Goal: Information Seeking & Learning: Learn about a topic

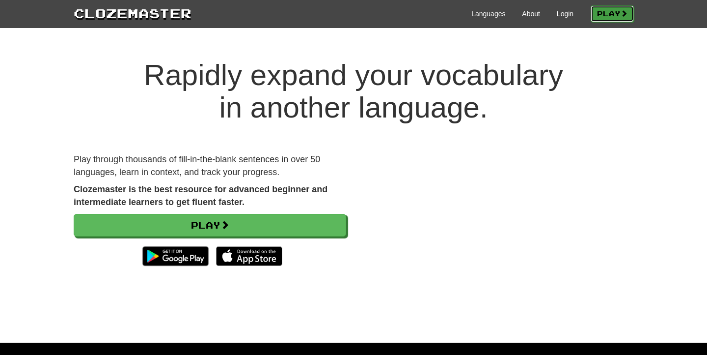
click at [609, 15] on link "Play" at bounding box center [612, 13] width 43 height 17
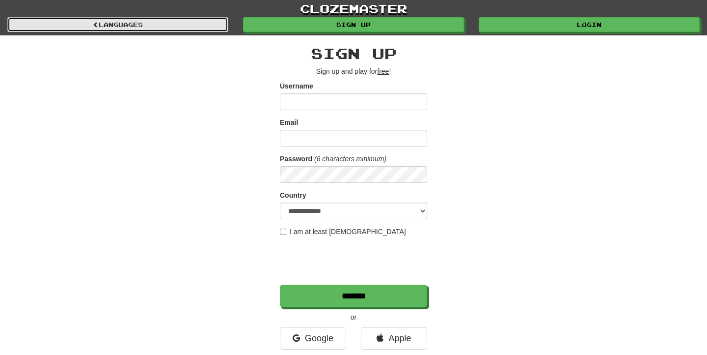
click at [155, 30] on link "Languages" at bounding box center [117, 24] width 221 height 15
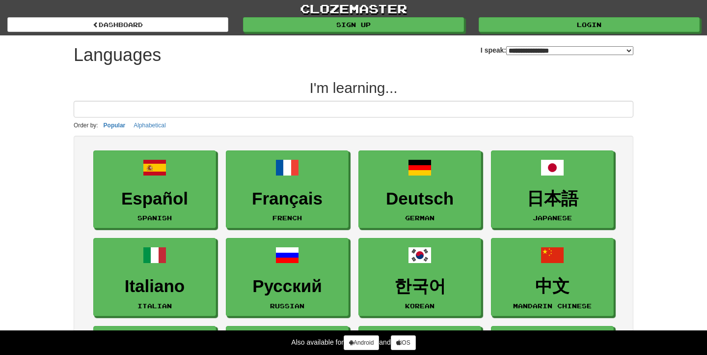
select select "*******"
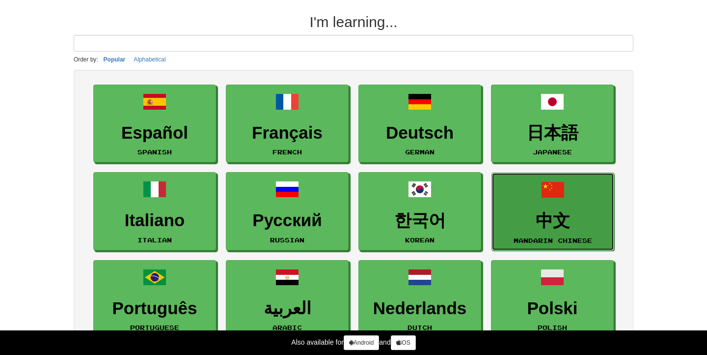
click at [560, 223] on h3 "中文" at bounding box center [553, 220] width 112 height 19
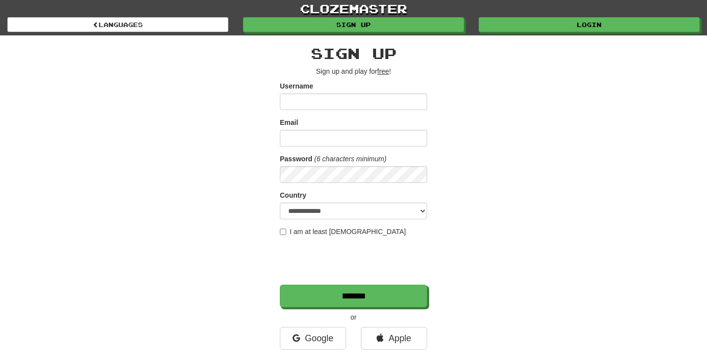
type input "**********"
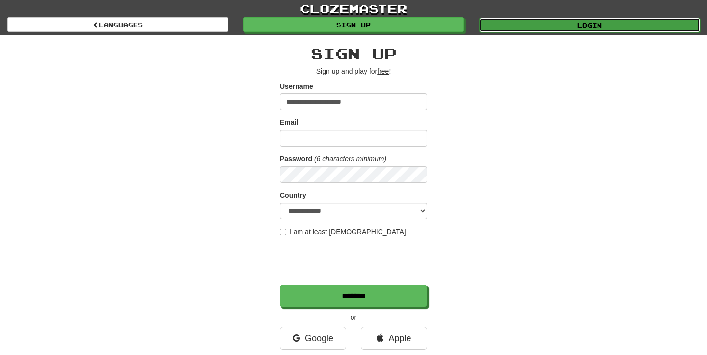
click at [520, 28] on link "Login" at bounding box center [589, 25] width 221 height 15
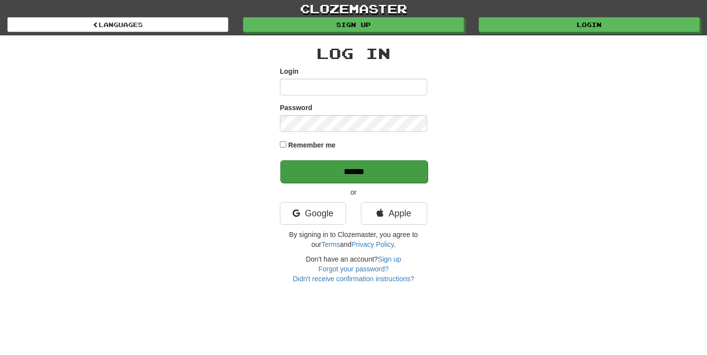
type input "**********"
click at [332, 176] on input "******" at bounding box center [353, 171] width 147 height 23
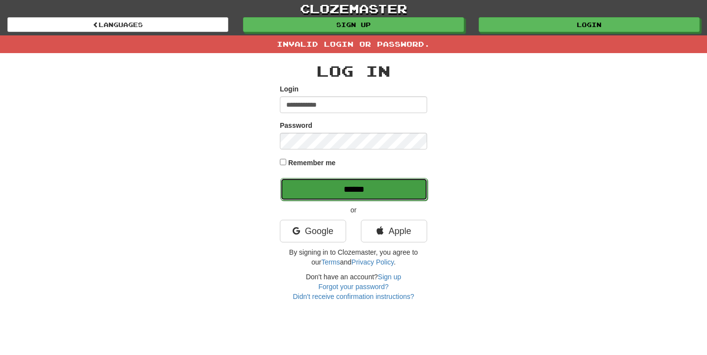
click at [332, 195] on input "******" at bounding box center [353, 189] width 147 height 23
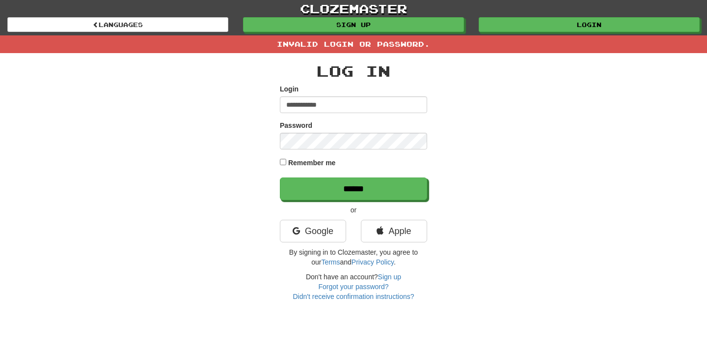
click at [306, 207] on p "or" at bounding box center [353, 210] width 147 height 10
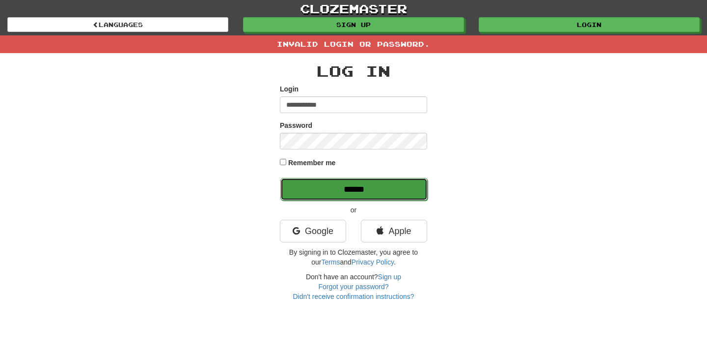
click at [306, 186] on input "******" at bounding box center [353, 189] width 147 height 23
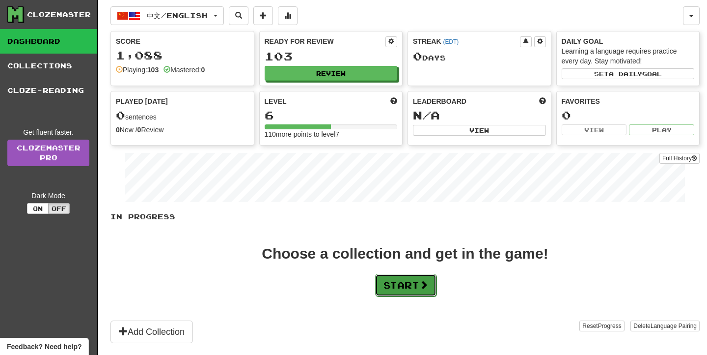
click at [397, 279] on button "Start" at bounding box center [405, 285] width 61 height 23
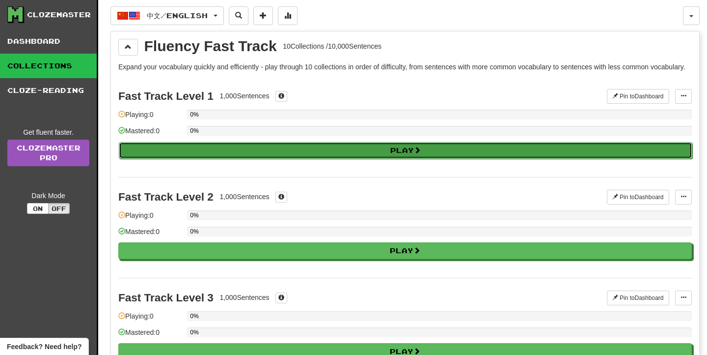
click at [312, 154] on button "Play" at bounding box center [406, 150] width 574 height 17
select select "**"
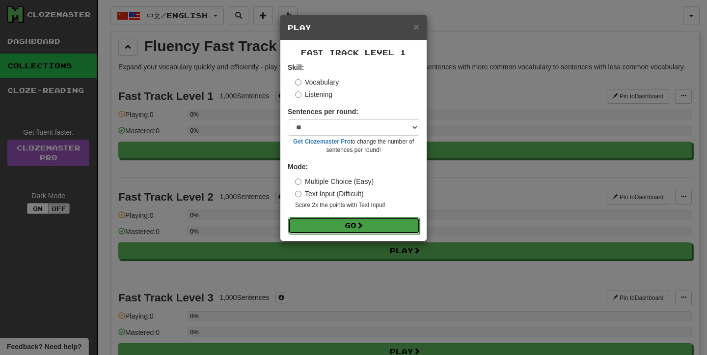
click at [334, 229] on button "Go" at bounding box center [354, 225] width 132 height 17
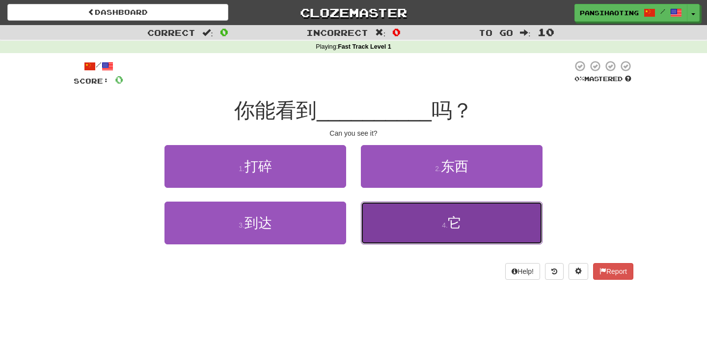
click at [444, 227] on small "4 ." at bounding box center [445, 225] width 6 height 8
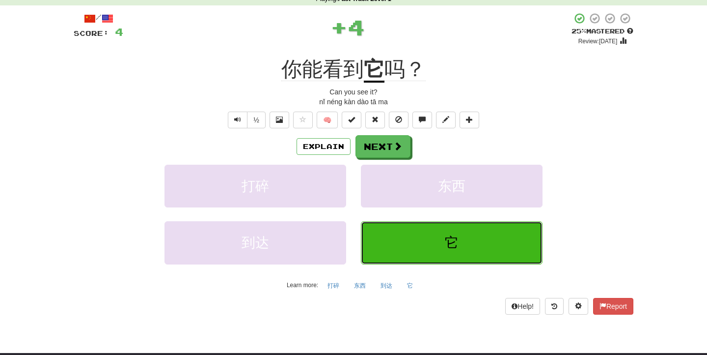
scroll to position [48, 0]
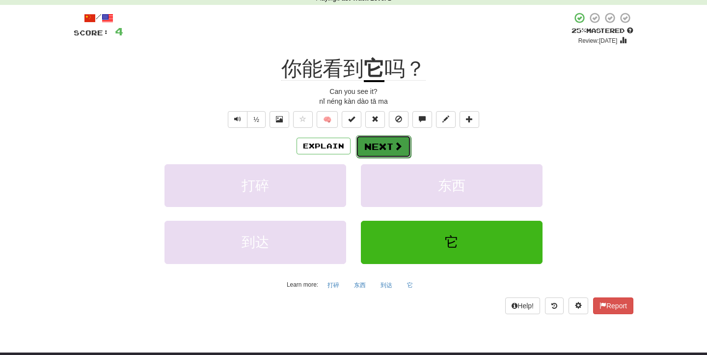
click at [388, 139] on button "Next" at bounding box center [383, 146] width 55 height 23
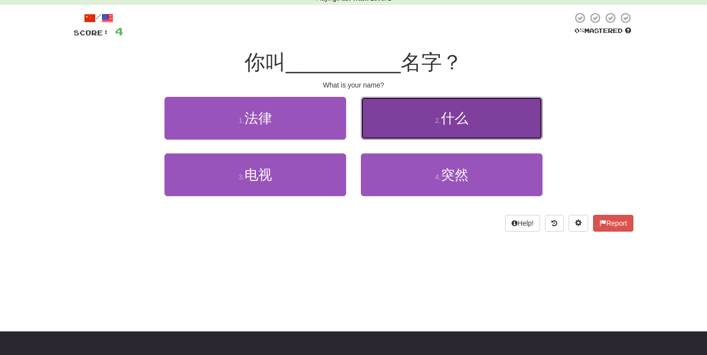
click at [413, 124] on button "2 . 什么" at bounding box center [452, 118] width 182 height 43
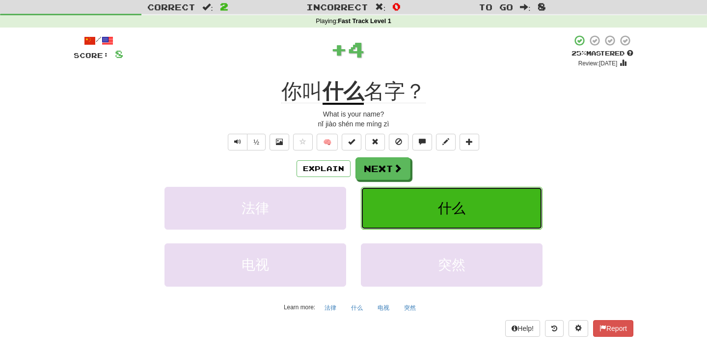
scroll to position [0, 0]
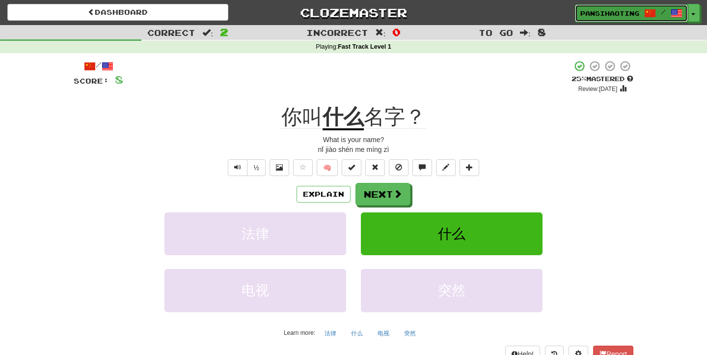
click at [650, 10] on span at bounding box center [650, 13] width 12 height 12
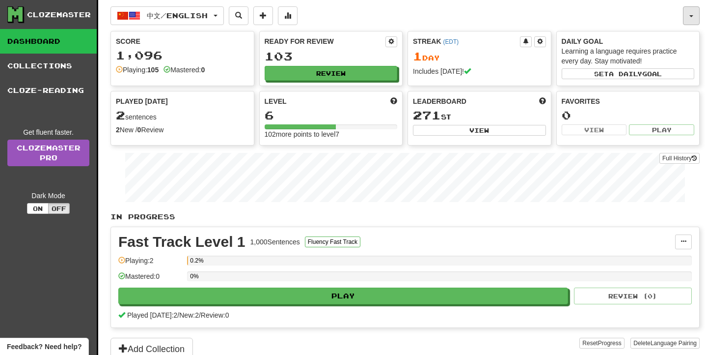
click at [696, 20] on button "button" at bounding box center [691, 15] width 17 height 19
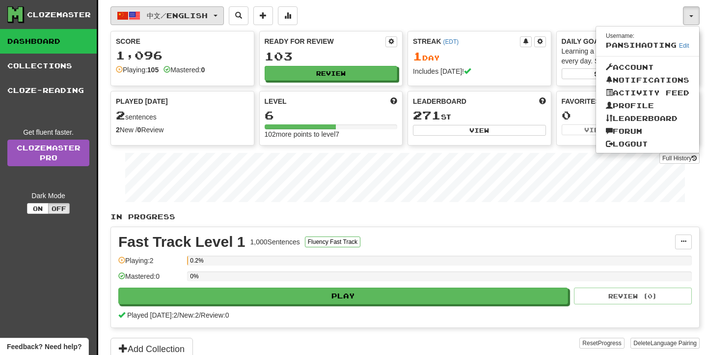
click at [222, 15] on button "中文 / English" at bounding box center [167, 15] width 113 height 19
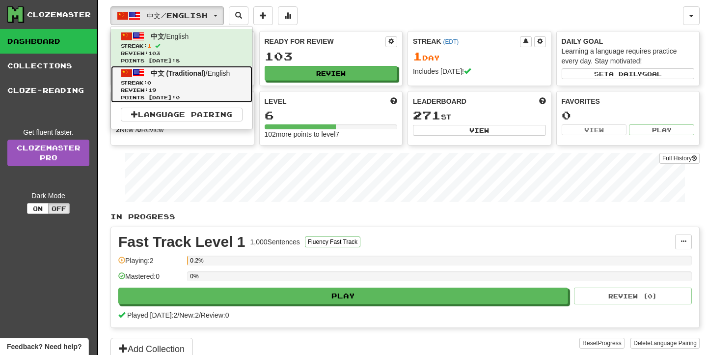
click at [178, 92] on span "Review: 19" at bounding box center [182, 89] width 122 height 7
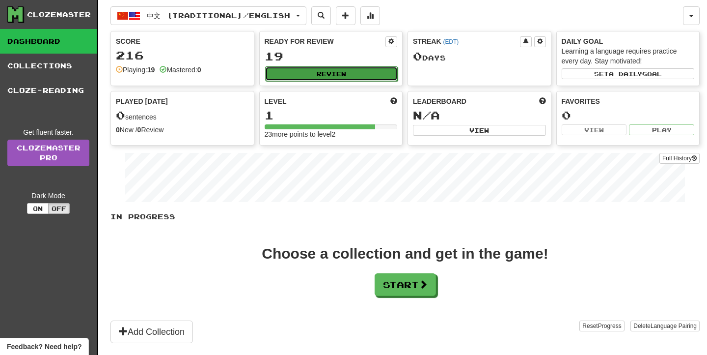
click at [312, 77] on button "Review" at bounding box center [331, 73] width 133 height 15
select select "**"
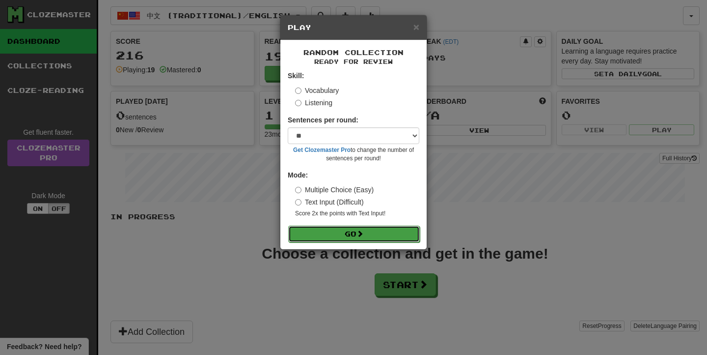
click at [347, 239] on button "Go" at bounding box center [354, 233] width 132 height 17
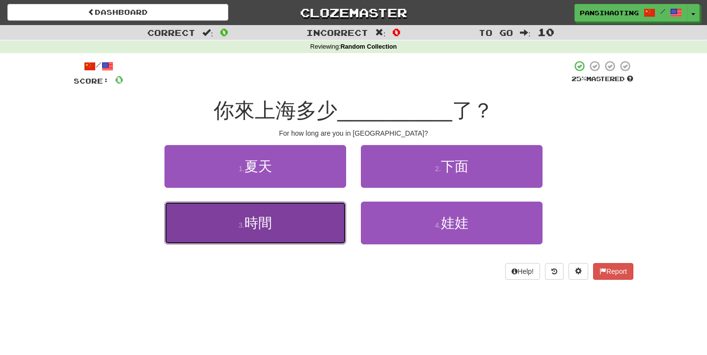
click at [229, 220] on button "3 . 時間" at bounding box center [256, 222] width 182 height 43
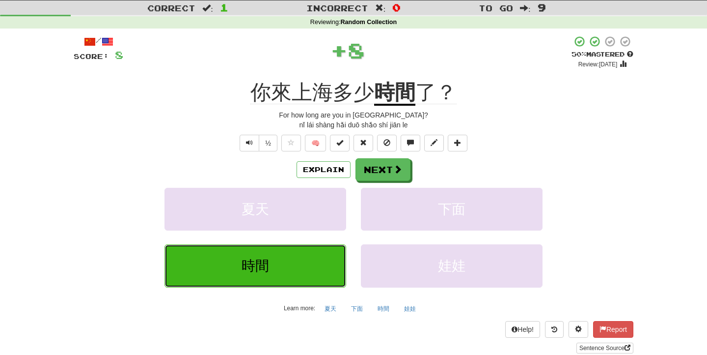
scroll to position [27, 0]
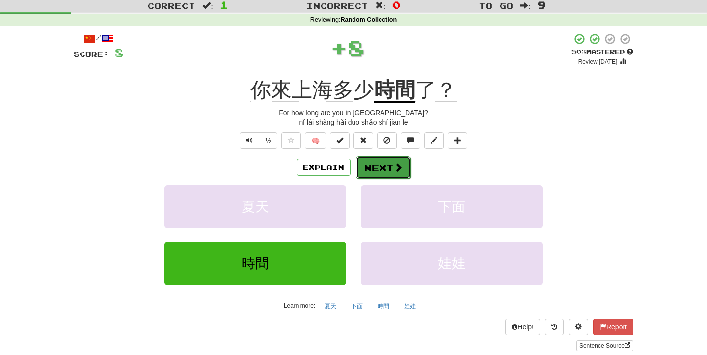
click at [387, 169] on button "Next" at bounding box center [383, 167] width 55 height 23
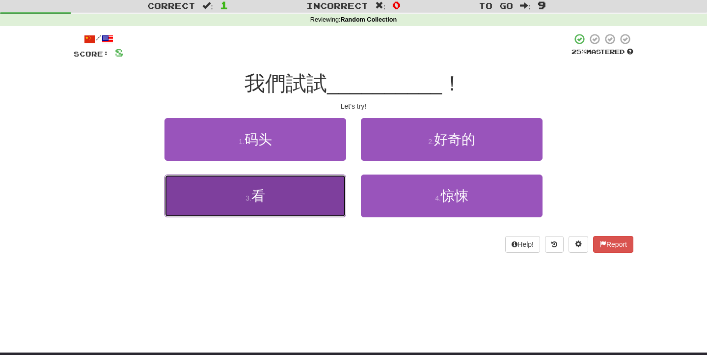
click at [285, 184] on button "3 . 看" at bounding box center [256, 195] width 182 height 43
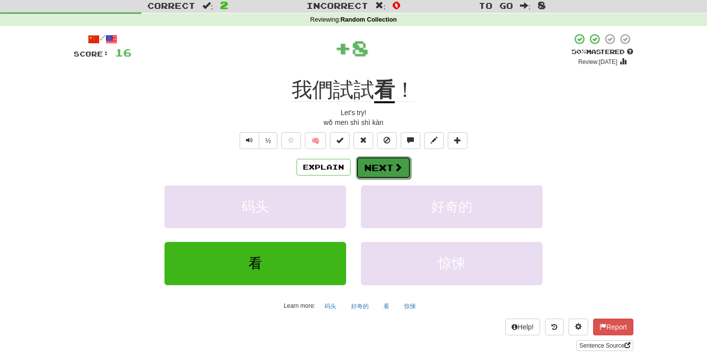
click at [386, 171] on button "Next" at bounding box center [383, 167] width 55 height 23
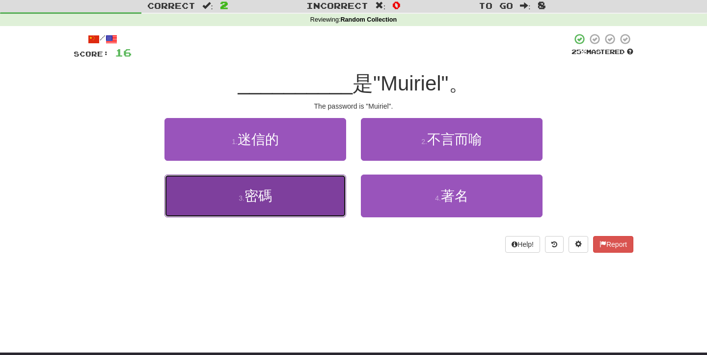
click at [271, 178] on button "3 . 密碼" at bounding box center [256, 195] width 182 height 43
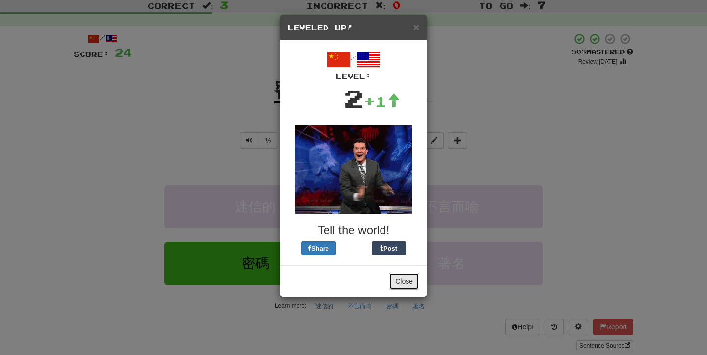
click at [399, 285] on button "Close" at bounding box center [404, 281] width 30 height 17
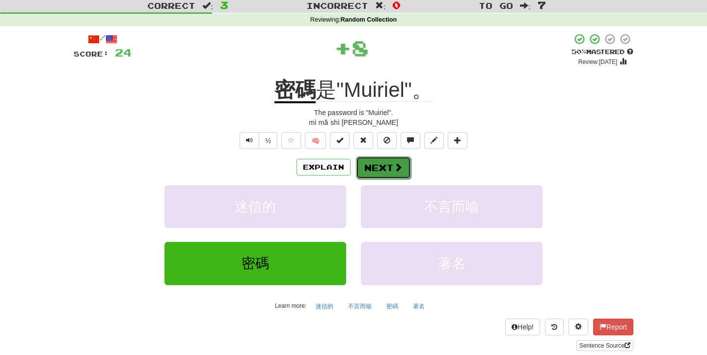
click at [377, 163] on button "Next" at bounding box center [383, 167] width 55 height 23
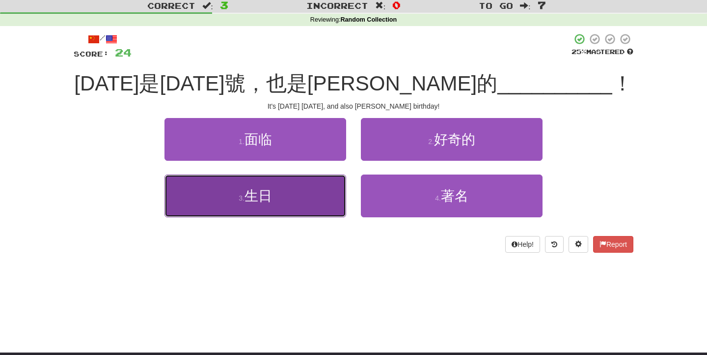
click at [261, 199] on span "生日" at bounding box center [259, 195] width 28 height 15
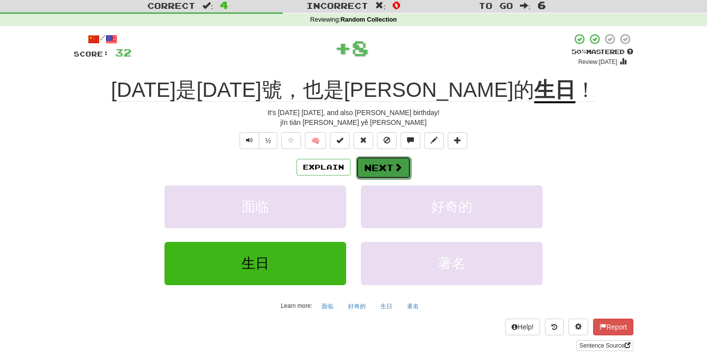
click at [372, 170] on button "Next" at bounding box center [383, 167] width 55 height 23
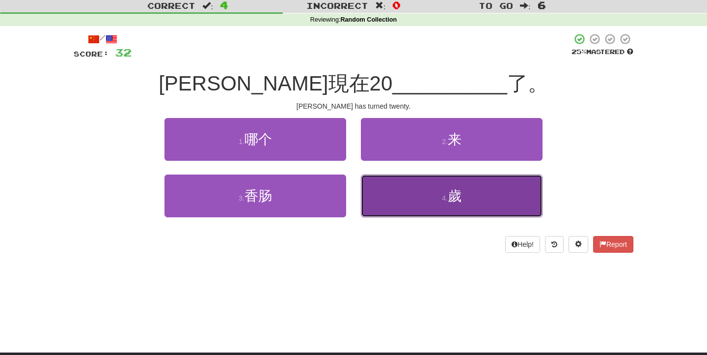
click at [403, 181] on button "4 . 歲" at bounding box center [452, 195] width 182 height 43
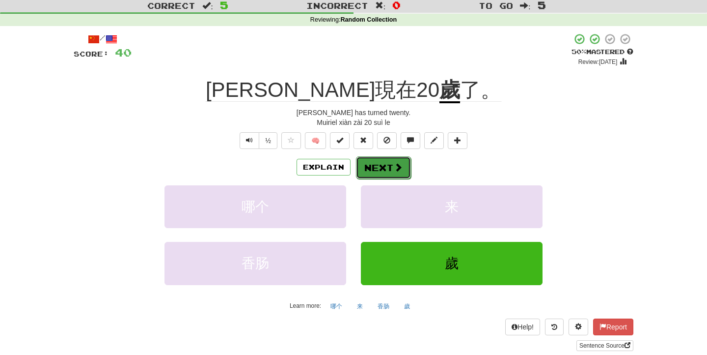
click at [380, 173] on button "Next" at bounding box center [383, 167] width 55 height 23
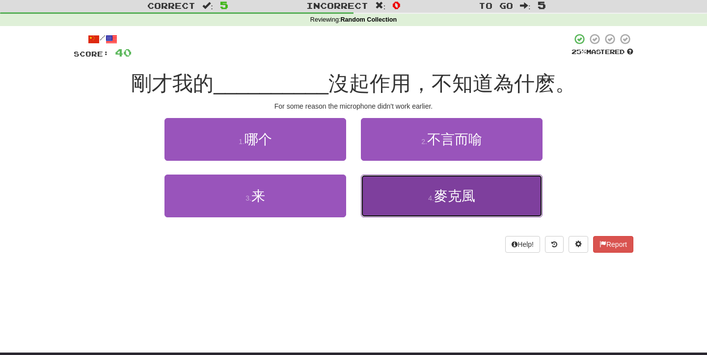
click at [435, 203] on button "4 . 麥克風" at bounding box center [452, 195] width 182 height 43
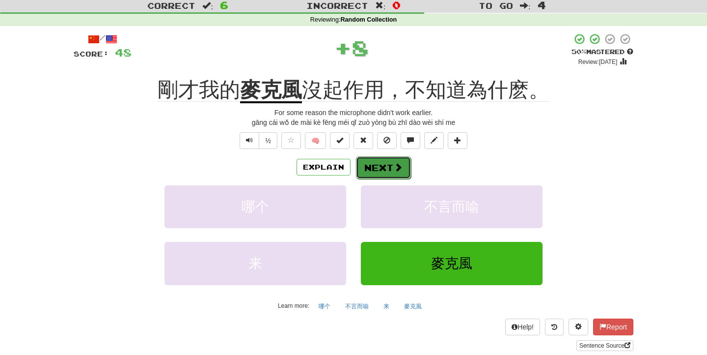
click at [376, 166] on button "Next" at bounding box center [383, 167] width 55 height 23
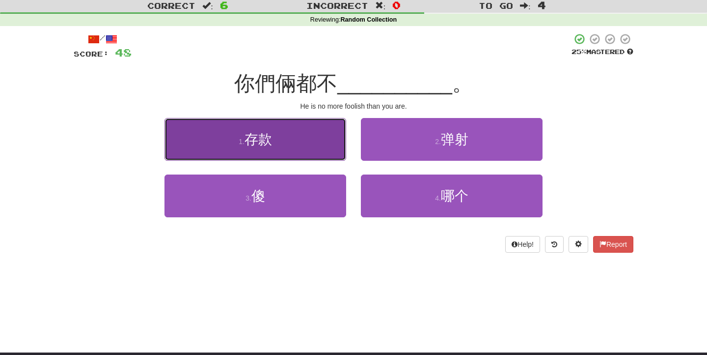
click at [187, 159] on button "1 . 存款" at bounding box center [256, 139] width 182 height 43
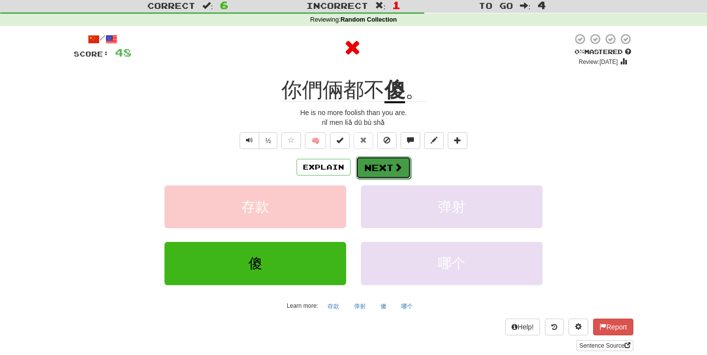
click at [367, 163] on button "Next" at bounding box center [383, 167] width 55 height 23
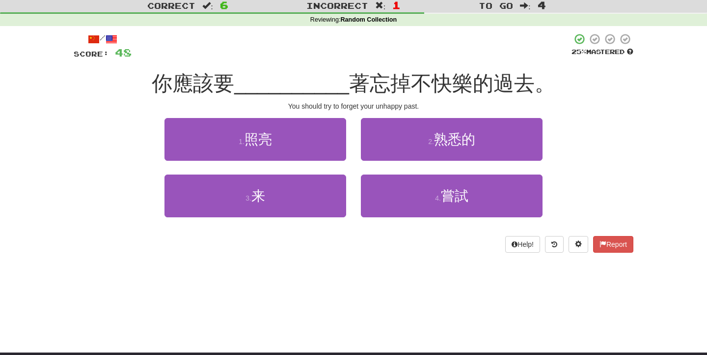
click at [253, 81] on span "__________" at bounding box center [291, 83] width 115 height 23
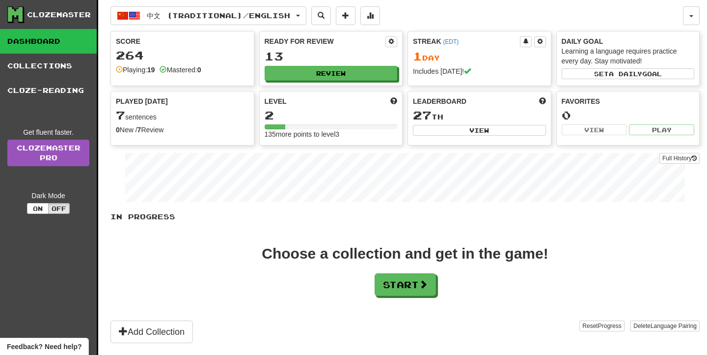
click at [18, 41] on link "Dashboard" at bounding box center [48, 41] width 97 height 25
click at [16, 21] on icon at bounding box center [15, 14] width 17 height 17
click at [694, 12] on button "button" at bounding box center [691, 15] width 17 height 19
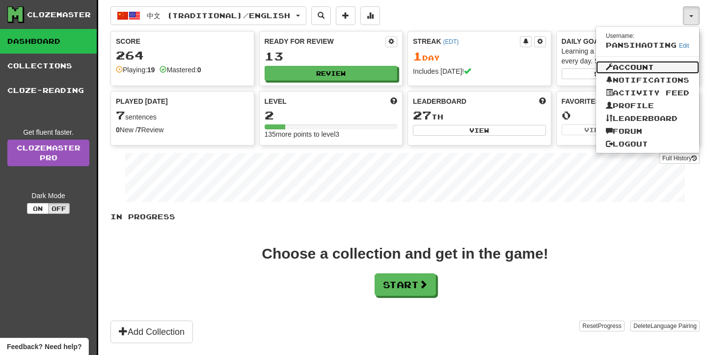
click at [626, 63] on link "Account" at bounding box center [647, 67] width 103 height 13
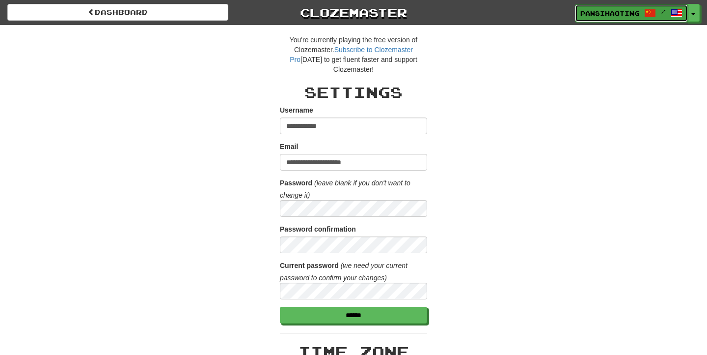
click at [685, 12] on link "pansihaoting /" at bounding box center [631, 13] width 113 height 18
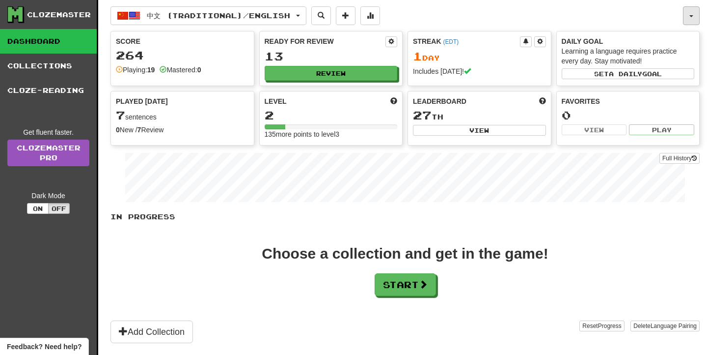
click at [695, 11] on button "button" at bounding box center [691, 15] width 17 height 19
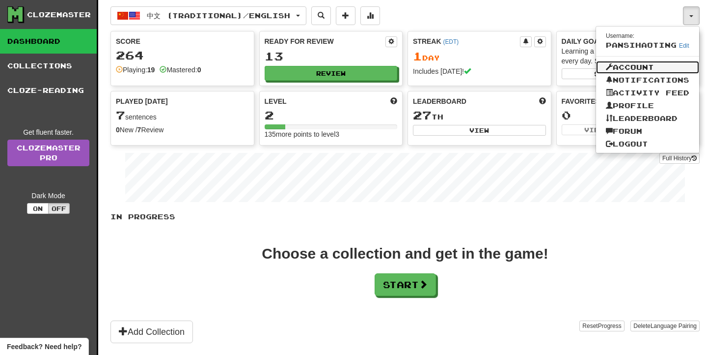
click at [635, 67] on link "Account" at bounding box center [647, 67] width 103 height 13
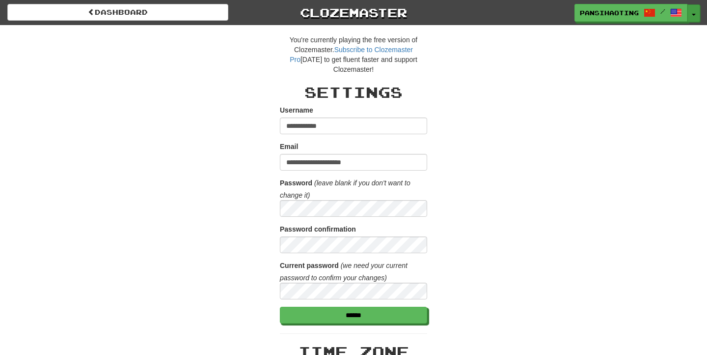
click at [694, 15] on button "Toggle Dropdown" at bounding box center [694, 13] width 13 height 18
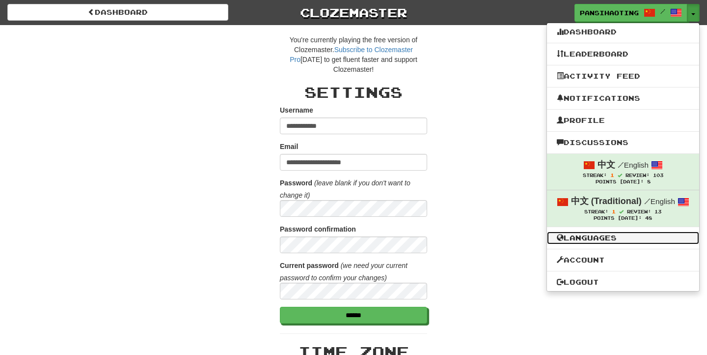
click at [591, 239] on link "Languages" at bounding box center [623, 237] width 152 height 13
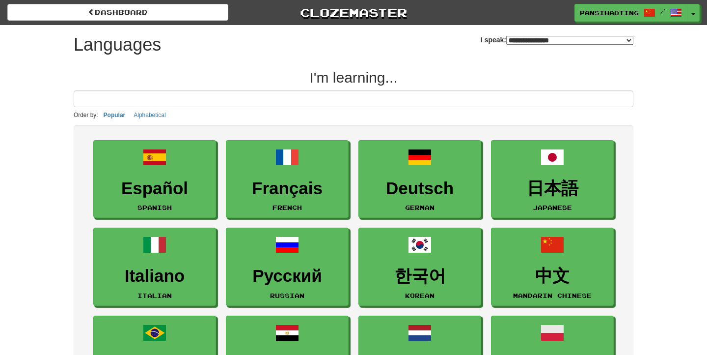
select select "*******"
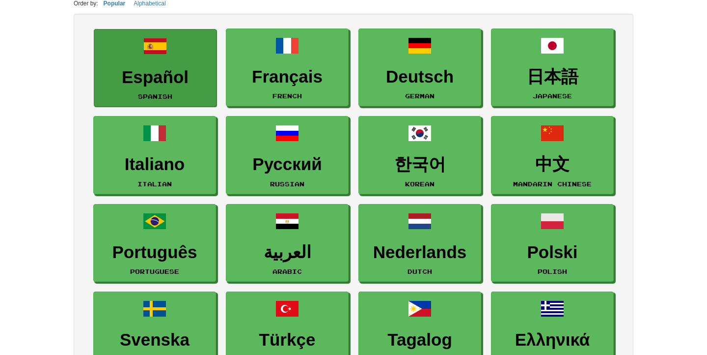
scroll to position [6, 0]
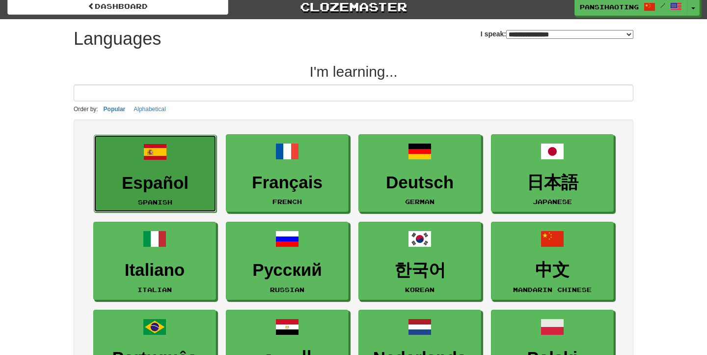
click at [143, 175] on h3 "Español" at bounding box center [155, 182] width 112 height 19
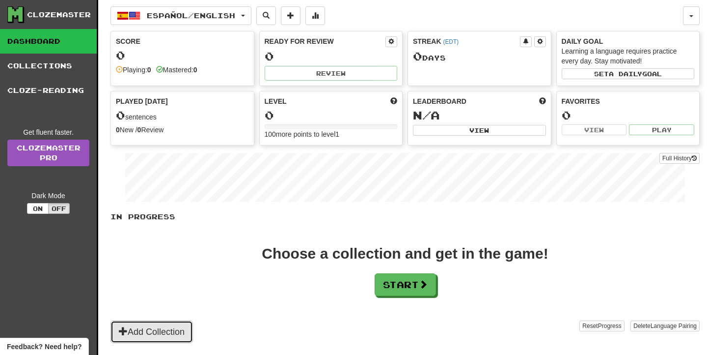
click at [141, 332] on button "Add Collection" at bounding box center [152, 331] width 83 height 23
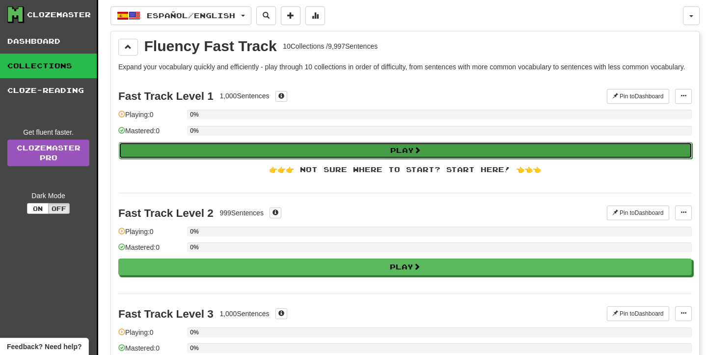
click at [406, 155] on button "Play" at bounding box center [406, 150] width 574 height 17
select select "**"
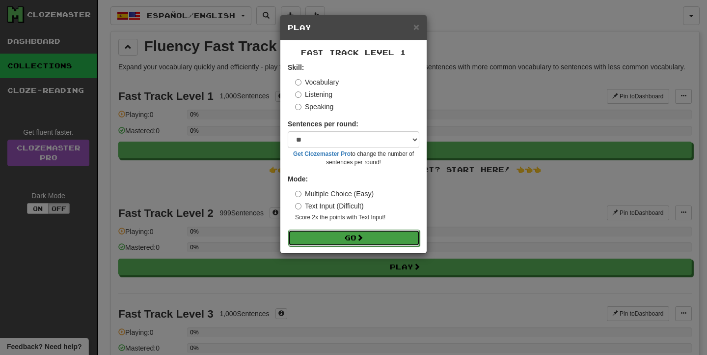
click at [361, 237] on span at bounding box center [360, 237] width 7 height 7
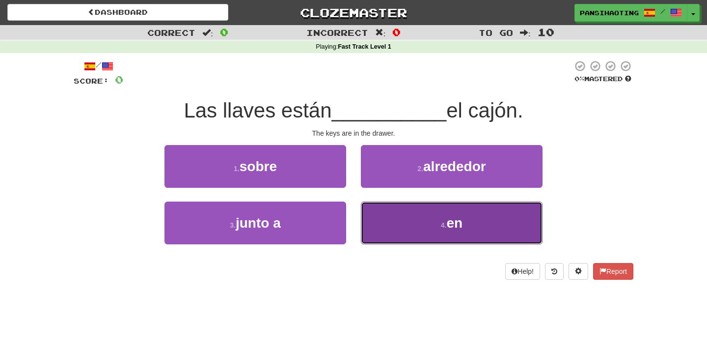
click at [426, 228] on button "4 . en" at bounding box center [452, 222] width 182 height 43
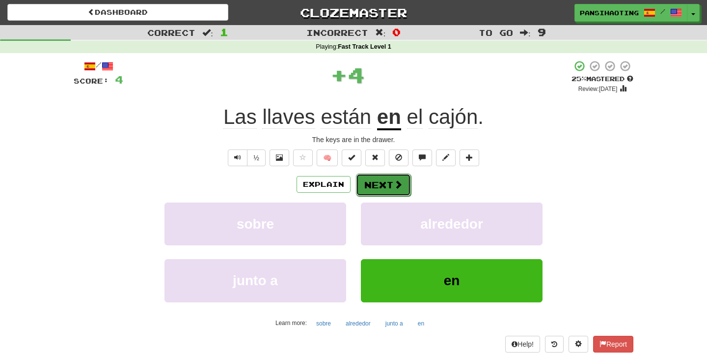
click at [401, 192] on button "Next" at bounding box center [383, 184] width 55 height 23
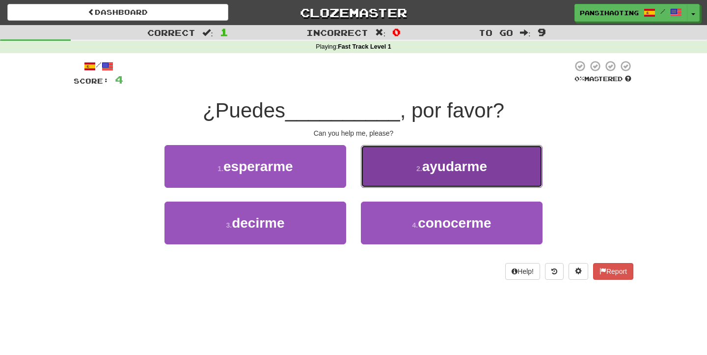
click at [440, 177] on button "2 . ayudarme" at bounding box center [452, 166] width 182 height 43
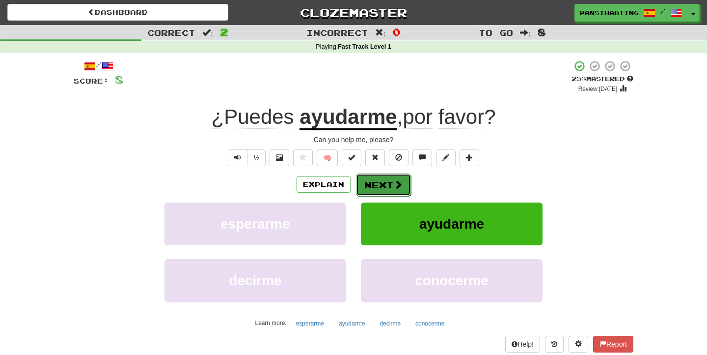
click at [390, 185] on button "Next" at bounding box center [383, 184] width 55 height 23
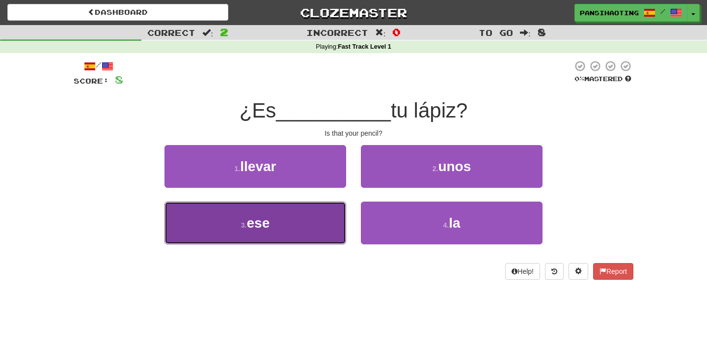
click at [283, 218] on button "3 . ese" at bounding box center [256, 222] width 182 height 43
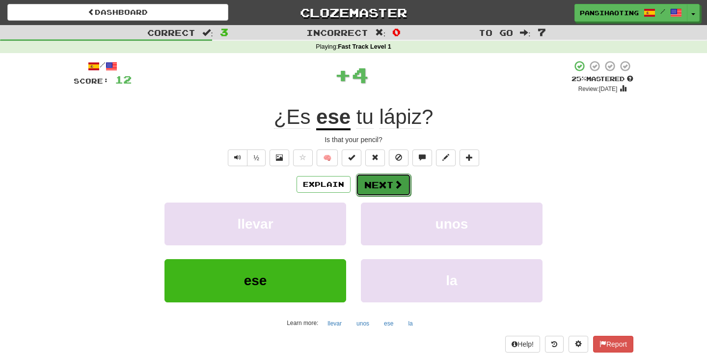
click at [396, 189] on span at bounding box center [398, 184] width 9 height 9
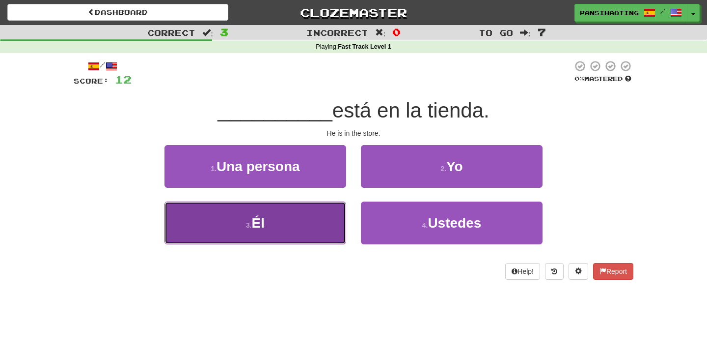
click at [294, 204] on button "3 . Él" at bounding box center [256, 222] width 182 height 43
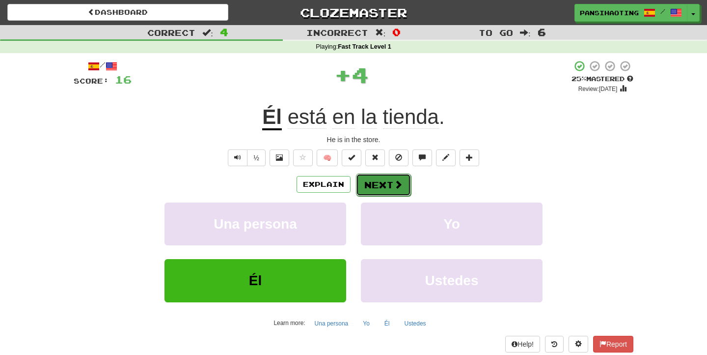
click at [382, 185] on button "Next" at bounding box center [383, 184] width 55 height 23
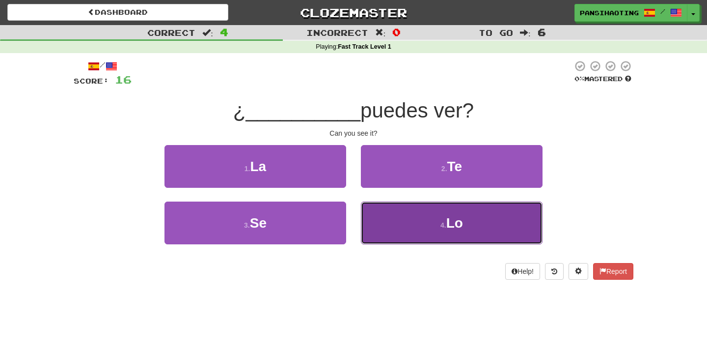
click at [432, 223] on button "4 . Lo" at bounding box center [452, 222] width 182 height 43
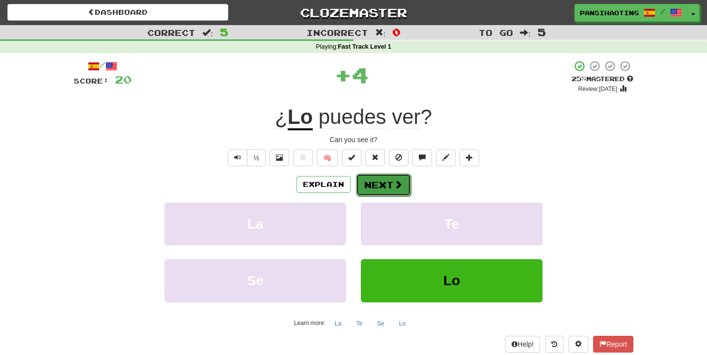
click at [378, 184] on button "Next" at bounding box center [383, 184] width 55 height 23
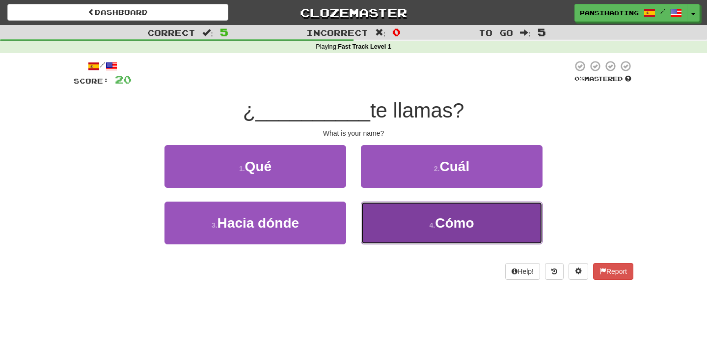
click at [433, 232] on button "4 . Cómo" at bounding box center [452, 222] width 182 height 43
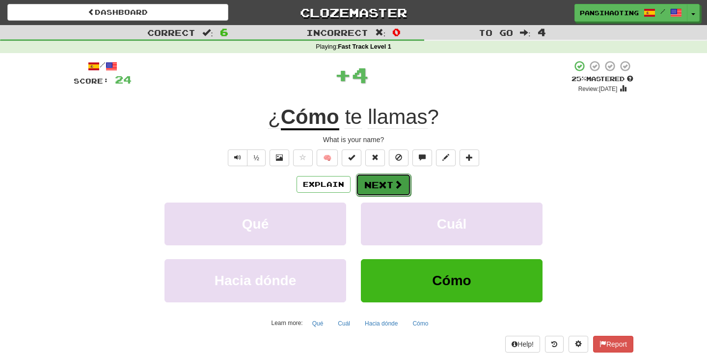
click at [377, 184] on button "Next" at bounding box center [383, 184] width 55 height 23
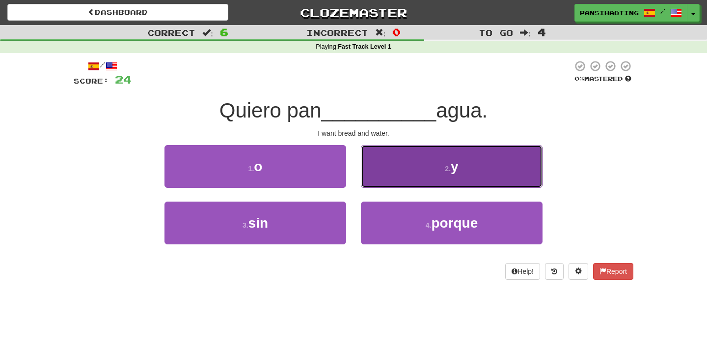
click at [416, 185] on button "2 . y" at bounding box center [452, 166] width 182 height 43
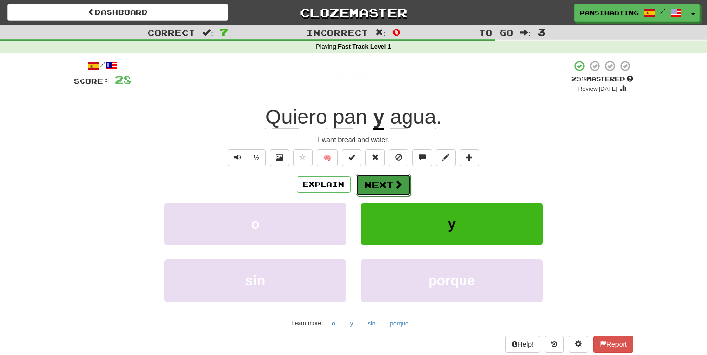
click at [388, 178] on button "Next" at bounding box center [383, 184] width 55 height 23
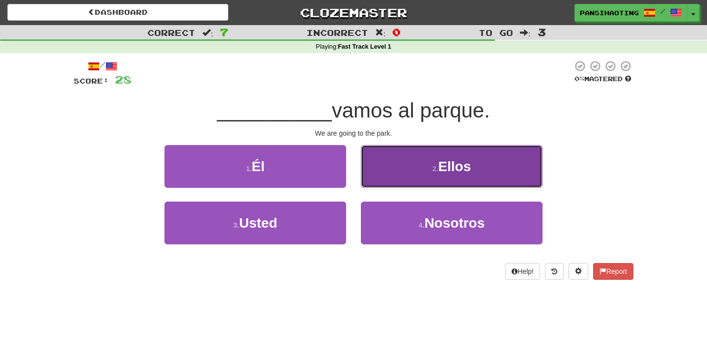
click at [400, 174] on button "2 . Ellos" at bounding box center [452, 166] width 182 height 43
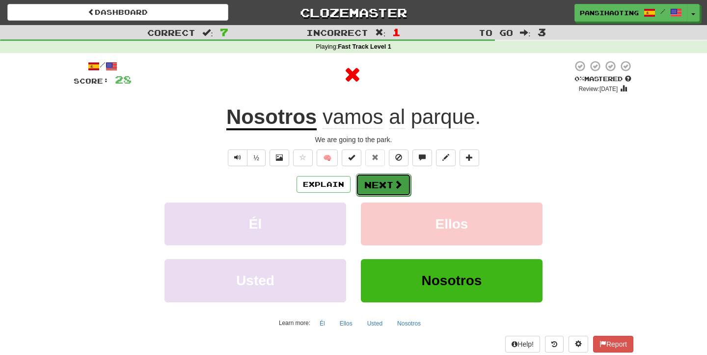
click at [387, 187] on button "Next" at bounding box center [383, 184] width 55 height 23
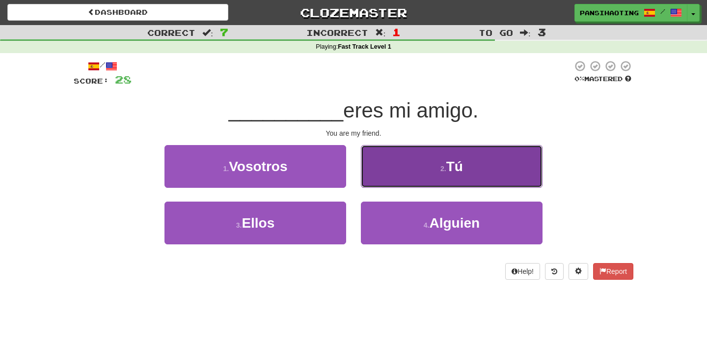
click at [411, 167] on button "2 . Tú" at bounding box center [452, 166] width 182 height 43
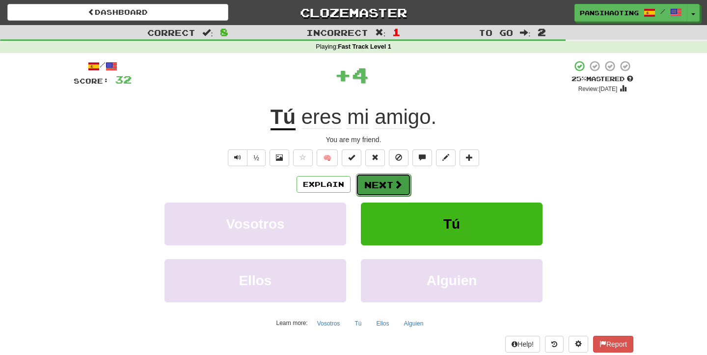
click at [362, 183] on button "Next" at bounding box center [383, 184] width 55 height 23
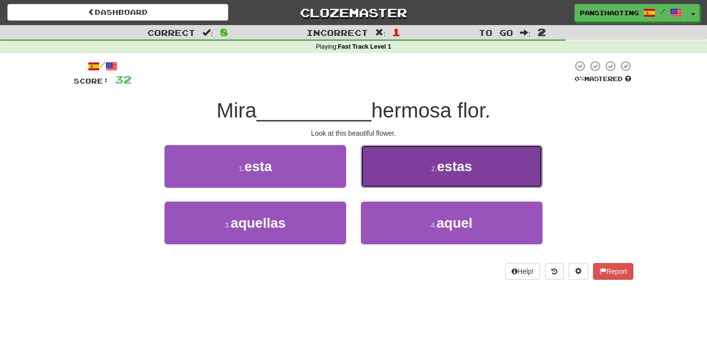
click at [398, 159] on button "2 . estas" at bounding box center [452, 166] width 182 height 43
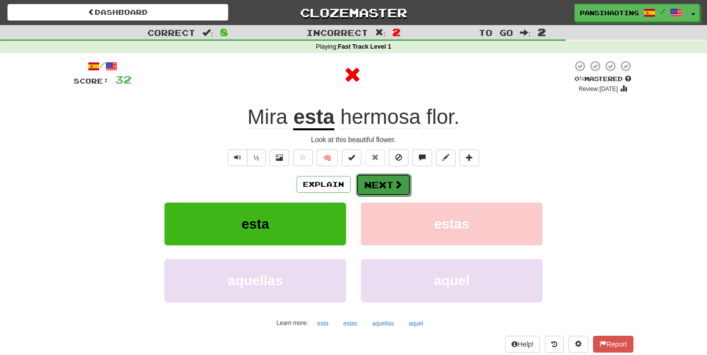
click at [397, 184] on span at bounding box center [398, 184] width 9 height 9
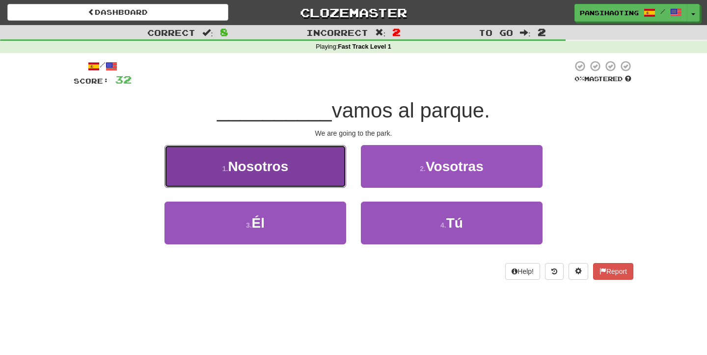
click at [305, 174] on button "1 . Nosotros" at bounding box center [256, 166] width 182 height 43
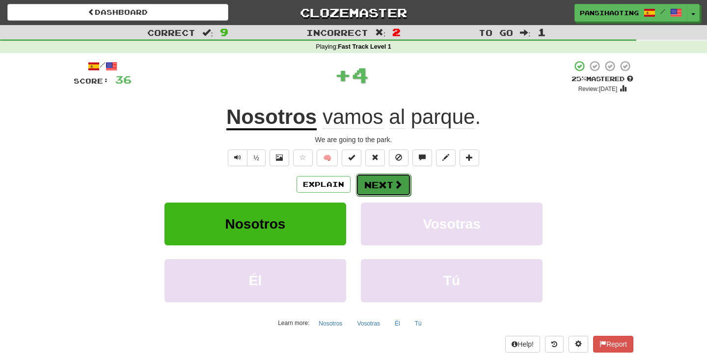
click at [386, 185] on button "Next" at bounding box center [383, 184] width 55 height 23
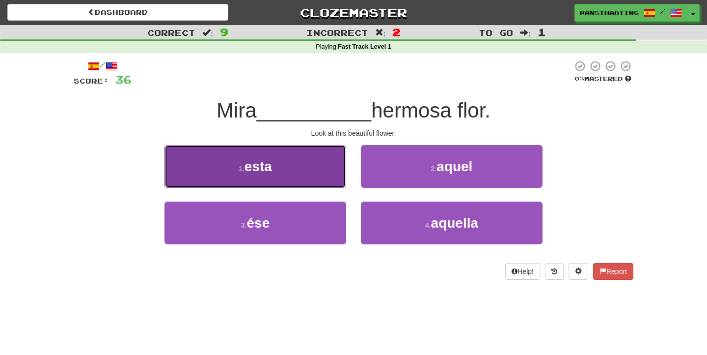
click at [274, 169] on button "1 . esta" at bounding box center [256, 166] width 182 height 43
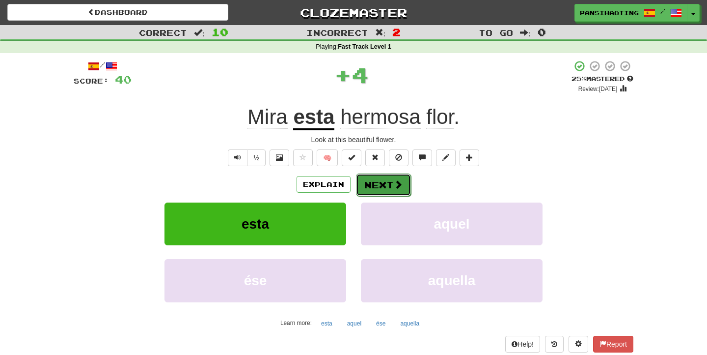
click at [388, 182] on button "Next" at bounding box center [383, 184] width 55 height 23
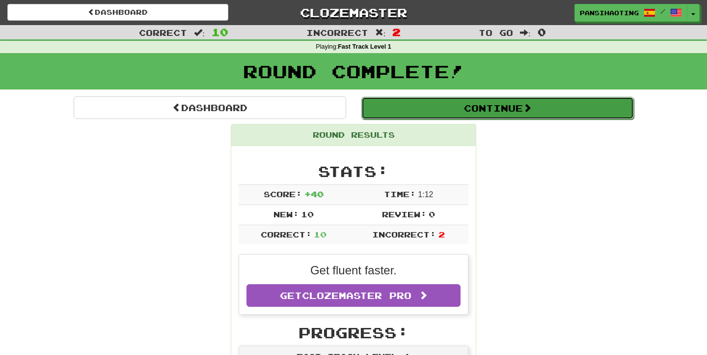
click at [436, 114] on button "Continue" at bounding box center [498, 108] width 273 height 23
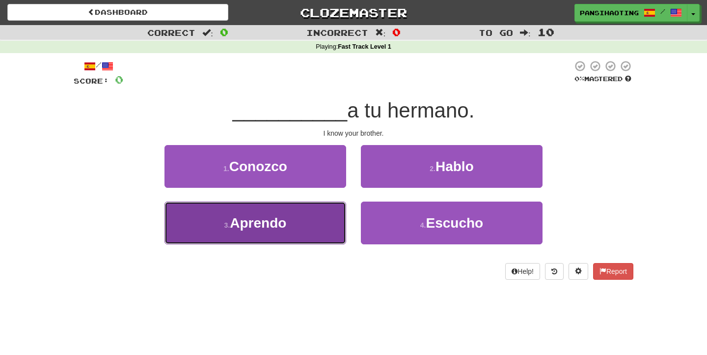
click at [295, 208] on button "3 . Aprendo" at bounding box center [256, 222] width 182 height 43
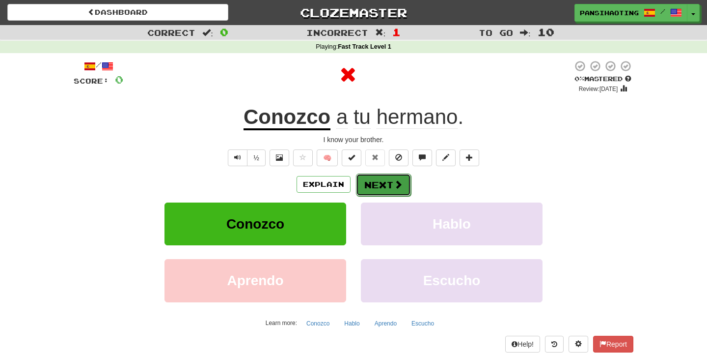
click at [374, 189] on button "Next" at bounding box center [383, 184] width 55 height 23
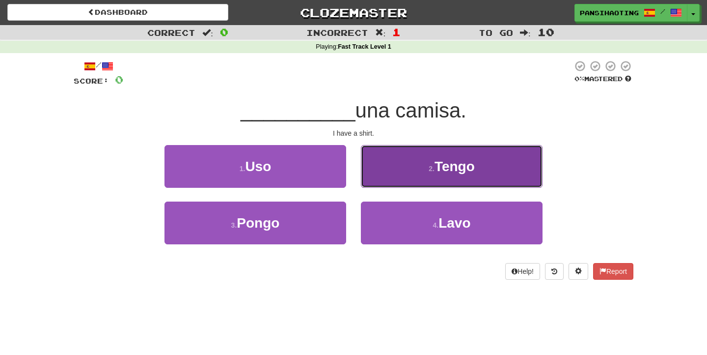
click at [414, 169] on button "2 . Tengo" at bounding box center [452, 166] width 182 height 43
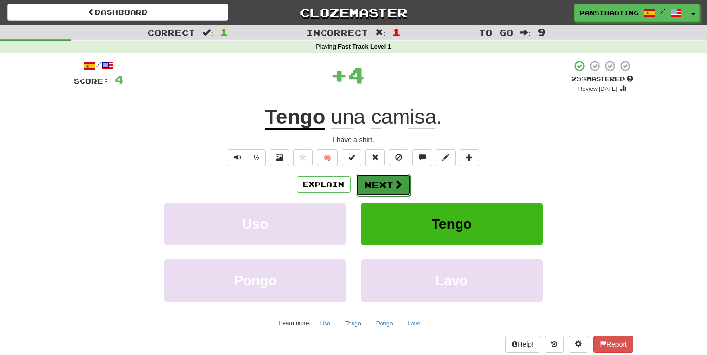
click at [375, 183] on button "Next" at bounding box center [383, 184] width 55 height 23
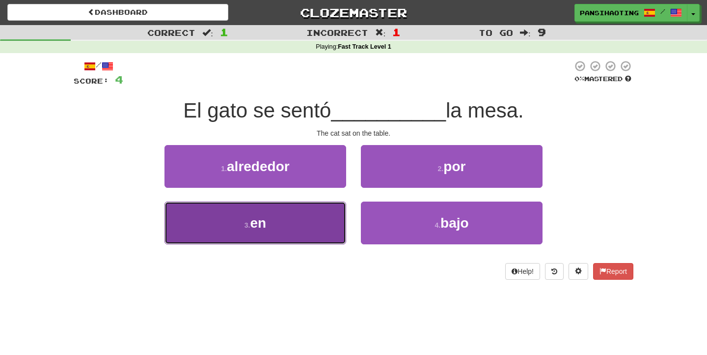
click at [279, 212] on button "3 . en" at bounding box center [256, 222] width 182 height 43
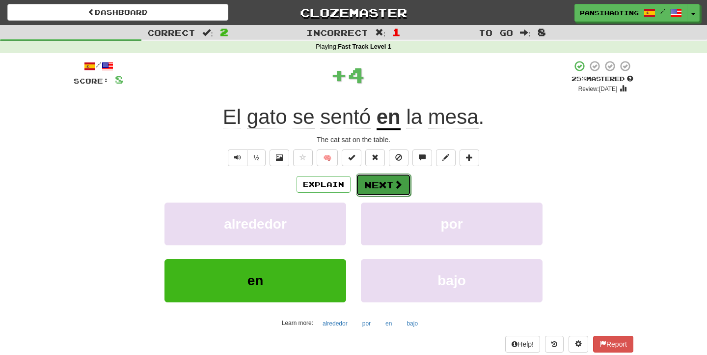
click at [378, 186] on button "Next" at bounding box center [383, 184] width 55 height 23
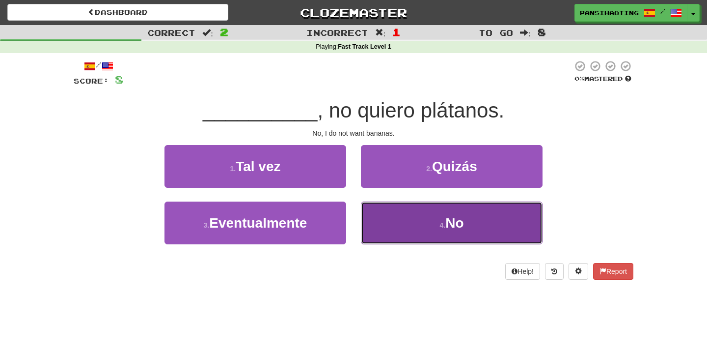
click at [452, 210] on button "4 . No" at bounding box center [452, 222] width 182 height 43
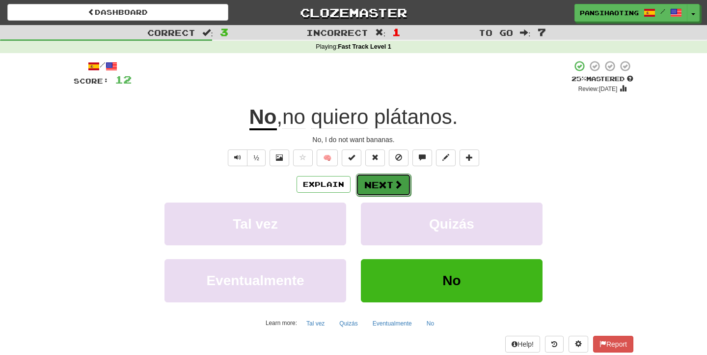
click at [381, 183] on button "Next" at bounding box center [383, 184] width 55 height 23
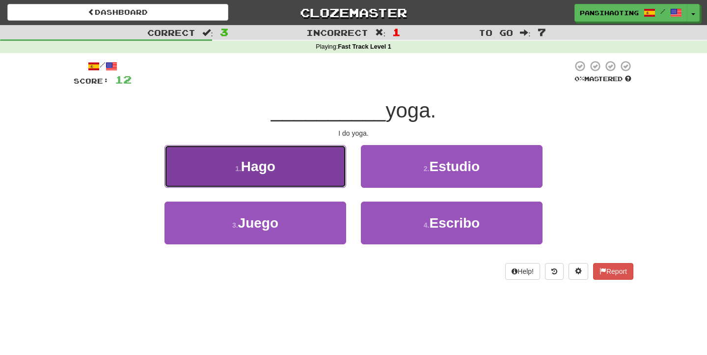
click at [276, 172] on span "Hago" at bounding box center [258, 166] width 34 height 15
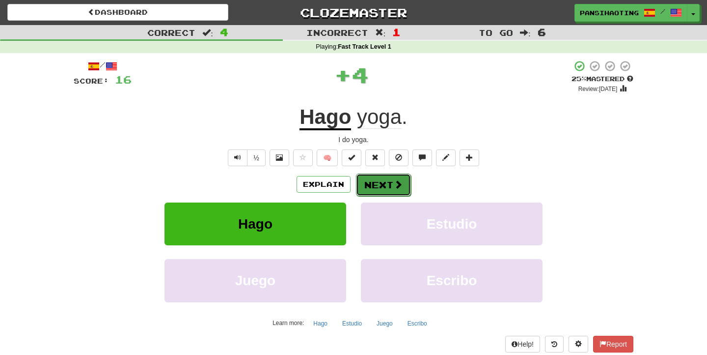
click at [379, 192] on button "Next" at bounding box center [383, 184] width 55 height 23
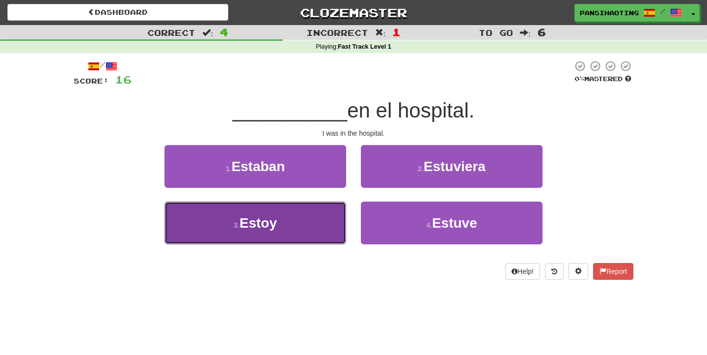
click at [332, 223] on button "3 . Estoy" at bounding box center [256, 222] width 182 height 43
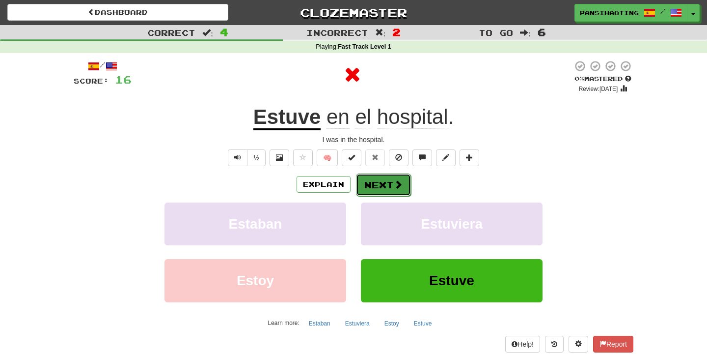
click at [386, 186] on button "Next" at bounding box center [383, 184] width 55 height 23
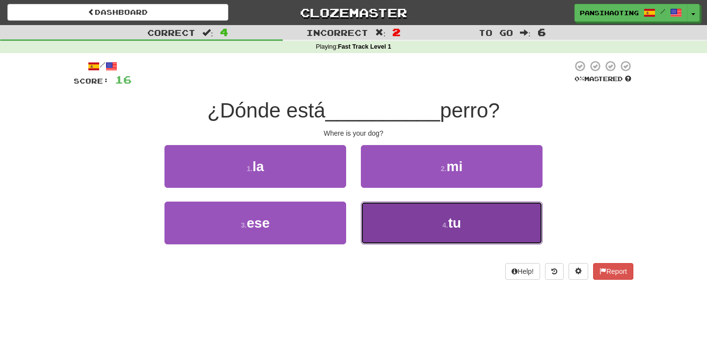
click at [423, 209] on button "4 . tu" at bounding box center [452, 222] width 182 height 43
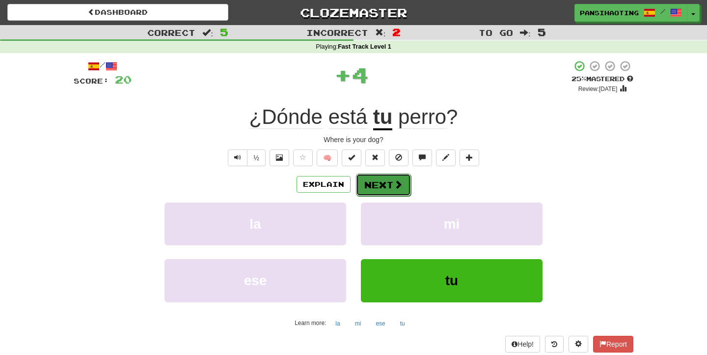
click at [392, 184] on button "Next" at bounding box center [383, 184] width 55 height 23
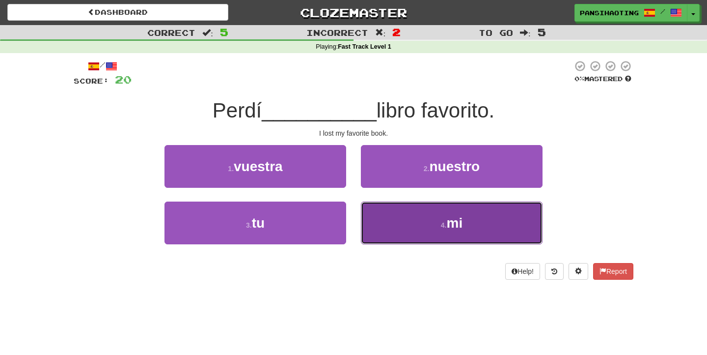
click at [416, 220] on button "4 . mi" at bounding box center [452, 222] width 182 height 43
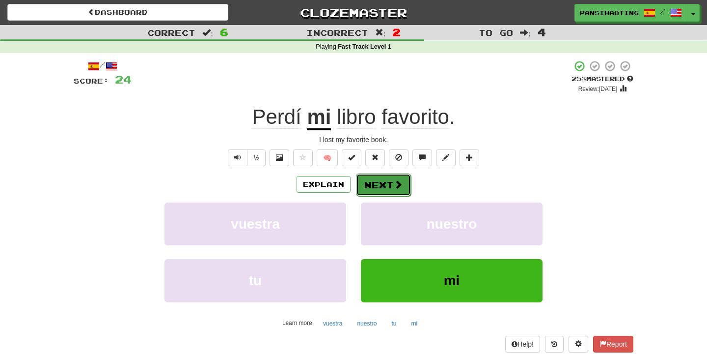
click at [381, 185] on button "Next" at bounding box center [383, 184] width 55 height 23
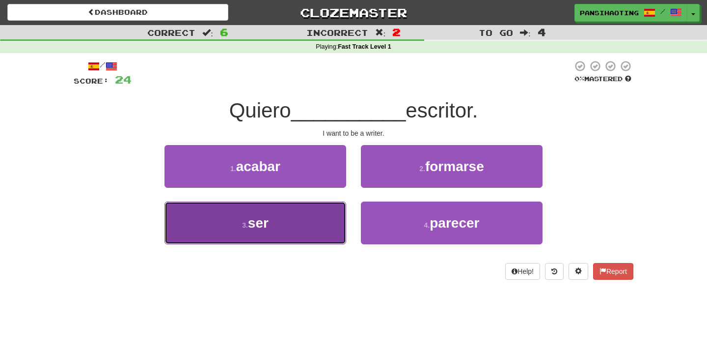
click at [316, 233] on button "3 . ser" at bounding box center [256, 222] width 182 height 43
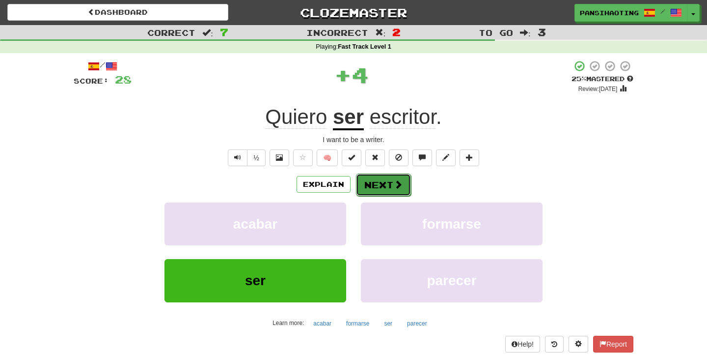
click at [367, 185] on button "Next" at bounding box center [383, 184] width 55 height 23
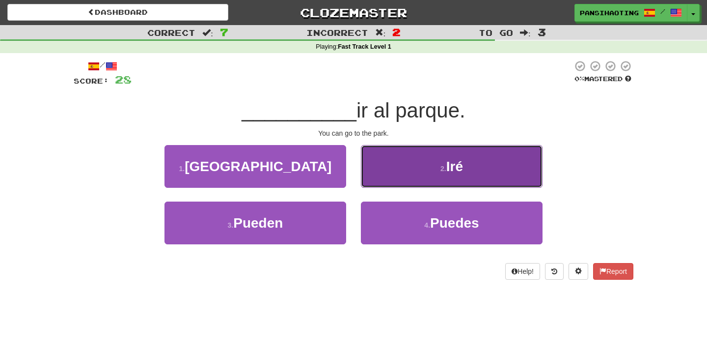
click at [430, 170] on button "2 . Iré" at bounding box center [452, 166] width 182 height 43
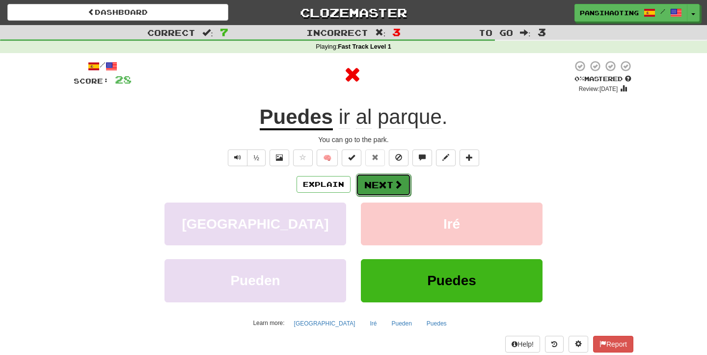
click at [386, 178] on button "Next" at bounding box center [383, 184] width 55 height 23
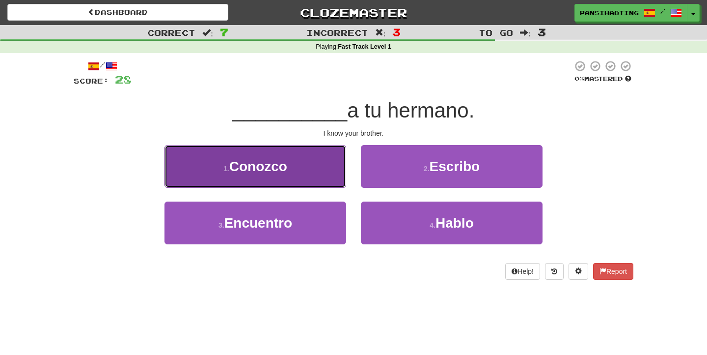
click at [288, 177] on button "1 . Conozco" at bounding box center [256, 166] width 182 height 43
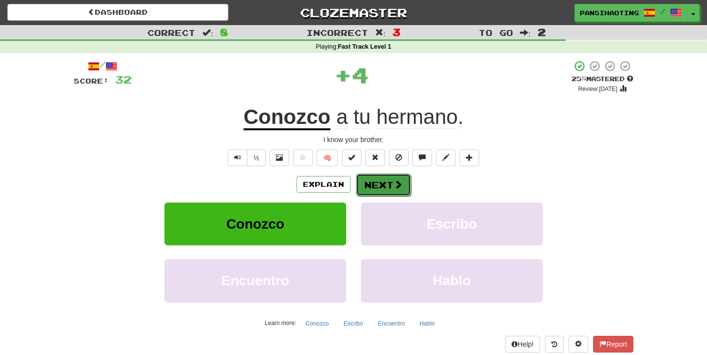
click at [373, 186] on button "Next" at bounding box center [383, 184] width 55 height 23
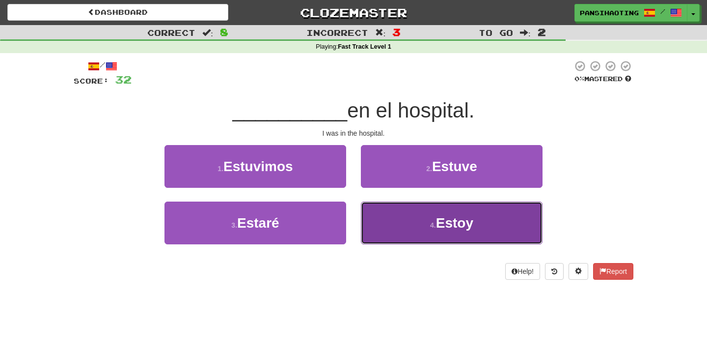
click at [441, 205] on button "4 . Estoy" at bounding box center [452, 222] width 182 height 43
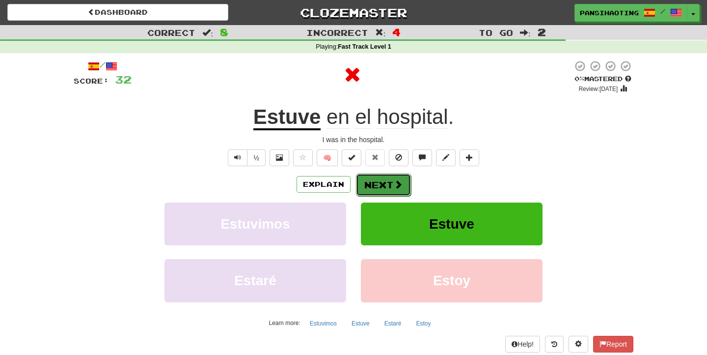
click at [379, 186] on button "Next" at bounding box center [383, 184] width 55 height 23
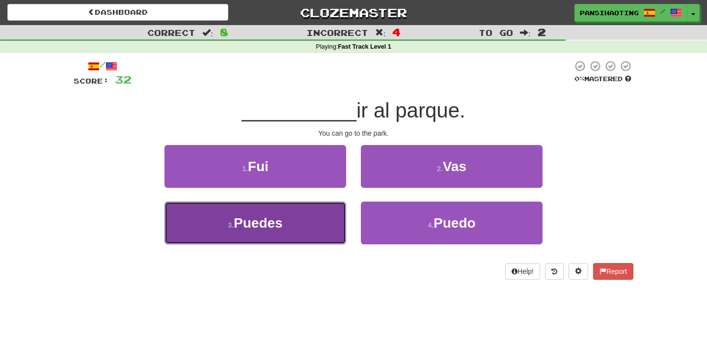
click at [304, 212] on button "3 . Puedes" at bounding box center [256, 222] width 182 height 43
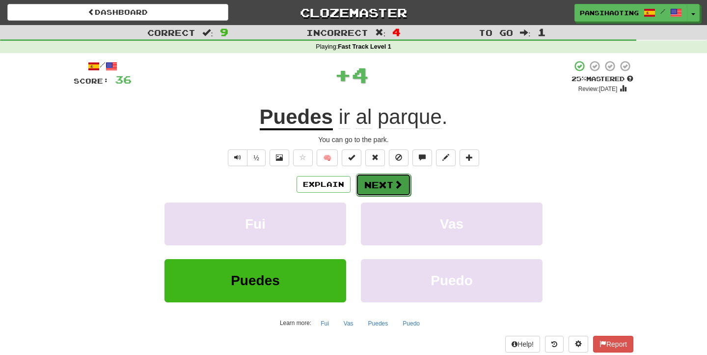
click at [389, 182] on button "Next" at bounding box center [383, 184] width 55 height 23
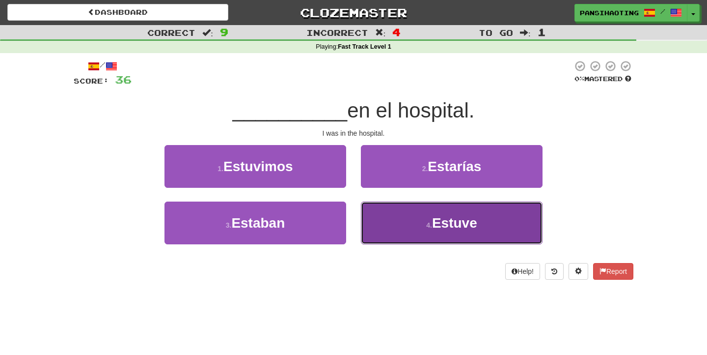
click at [412, 226] on button "4 . Estuve" at bounding box center [452, 222] width 182 height 43
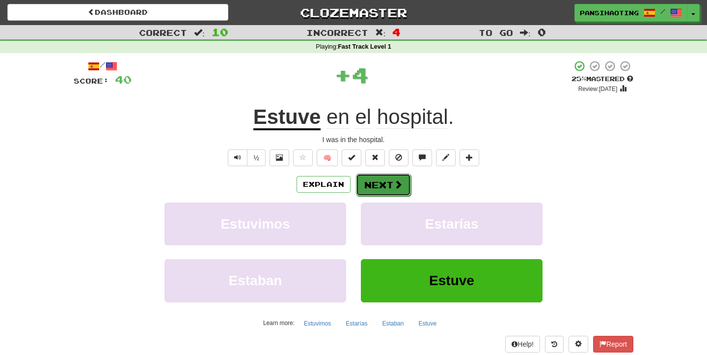
click at [379, 195] on button "Next" at bounding box center [383, 184] width 55 height 23
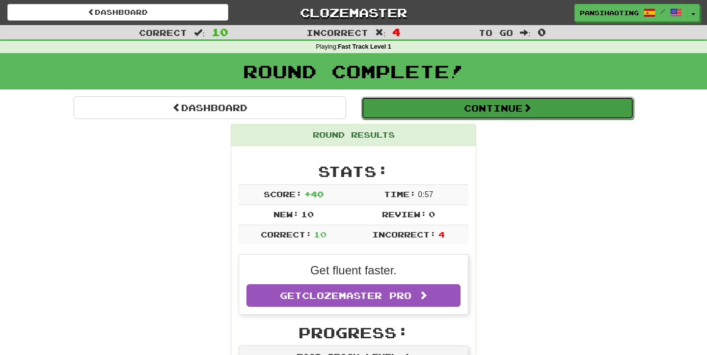
click at [437, 108] on button "Continue" at bounding box center [498, 108] width 273 height 23
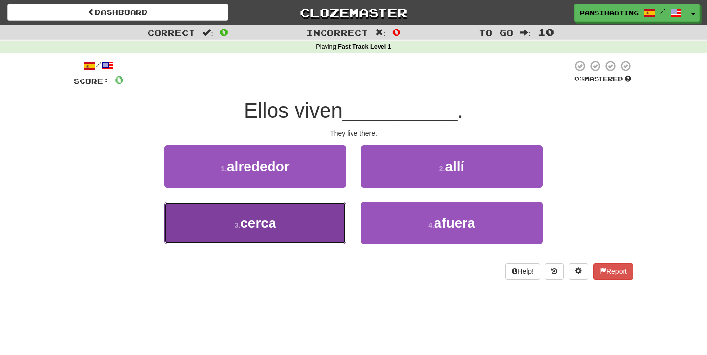
click at [289, 211] on button "3 . cerca" at bounding box center [256, 222] width 182 height 43
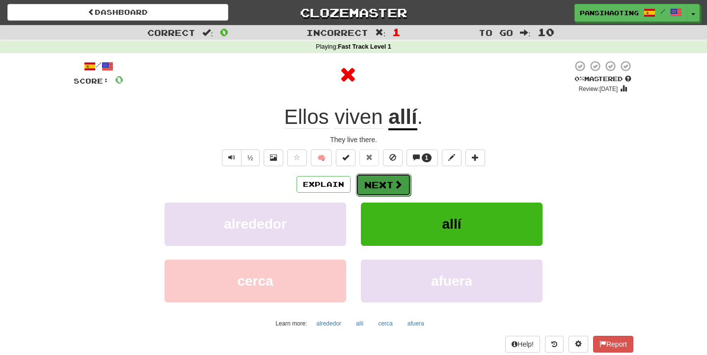
click at [377, 189] on button "Next" at bounding box center [383, 184] width 55 height 23
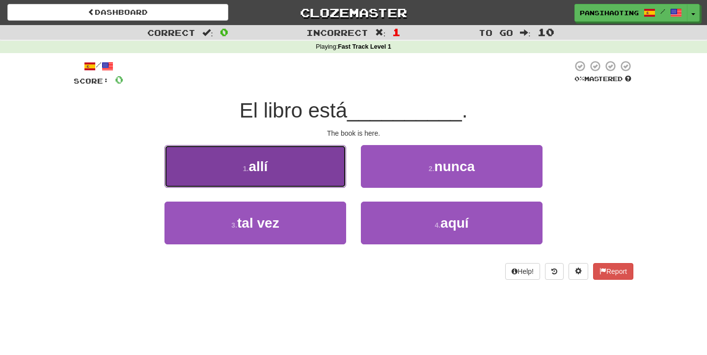
click at [298, 183] on button "1 . allí" at bounding box center [256, 166] width 182 height 43
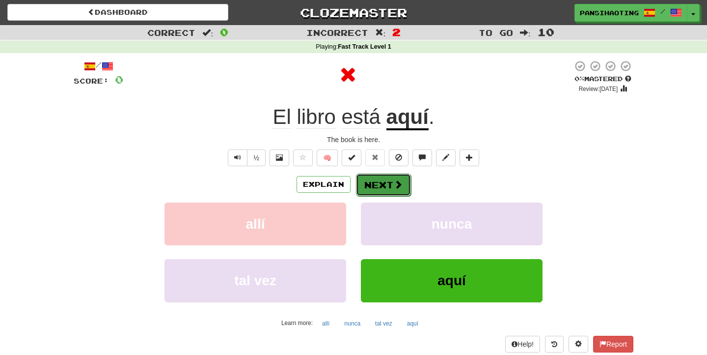
click at [380, 184] on button "Next" at bounding box center [383, 184] width 55 height 23
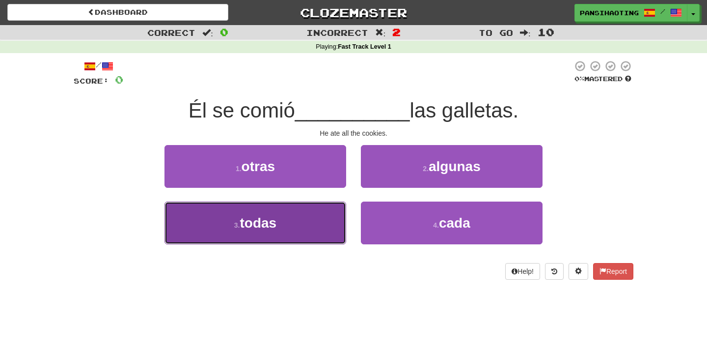
click at [290, 215] on button "3 . todas" at bounding box center [256, 222] width 182 height 43
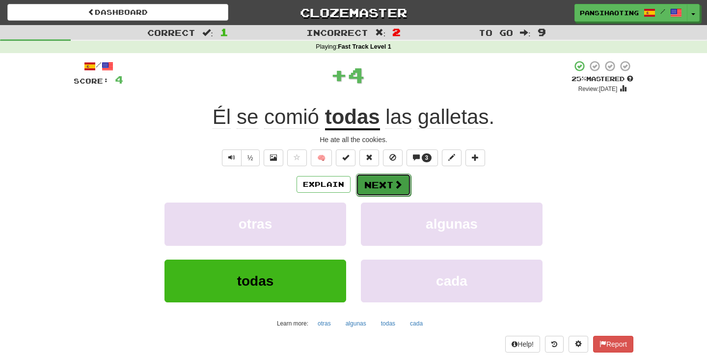
click at [366, 183] on button "Next" at bounding box center [383, 184] width 55 height 23
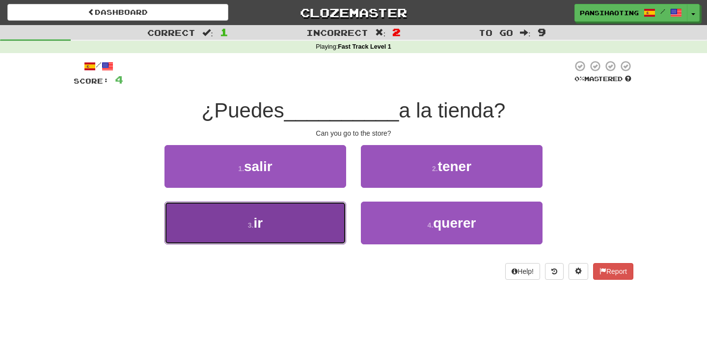
click at [270, 219] on button "3 . ir" at bounding box center [256, 222] width 182 height 43
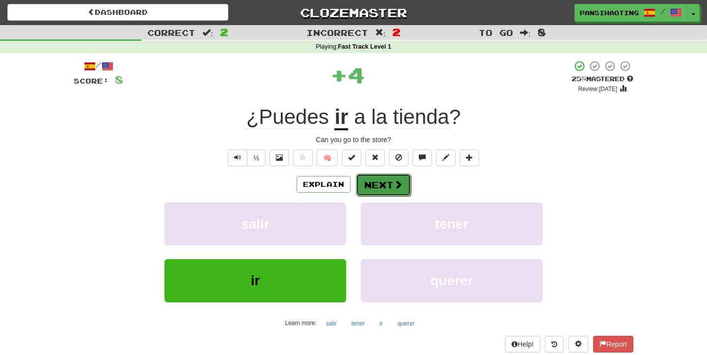
click at [377, 183] on button "Next" at bounding box center [383, 184] width 55 height 23
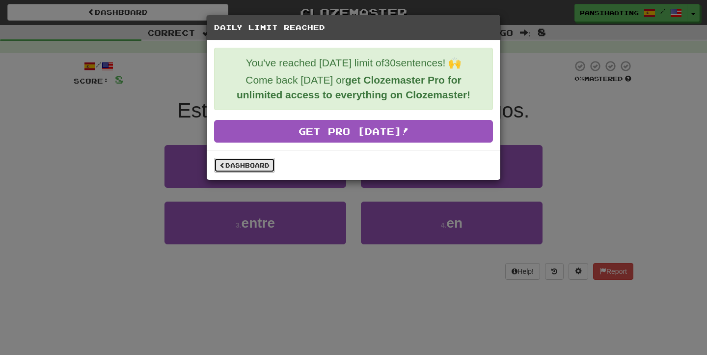
click at [244, 160] on link "Dashboard" at bounding box center [244, 165] width 61 height 15
